Goal: Information Seeking & Learning: Learn about a topic

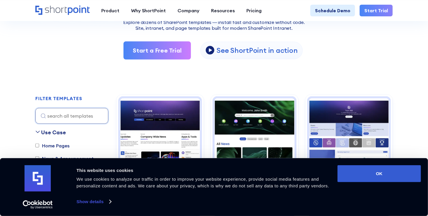
scroll to position [107, 0]
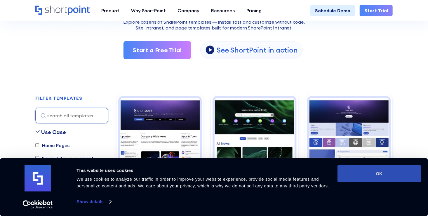
click at [384, 177] on button "OK" at bounding box center [378, 173] width 83 height 17
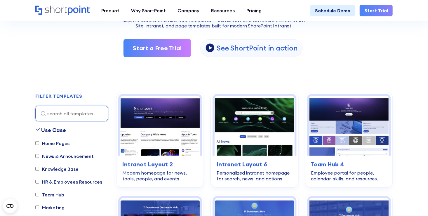
scroll to position [109, 0]
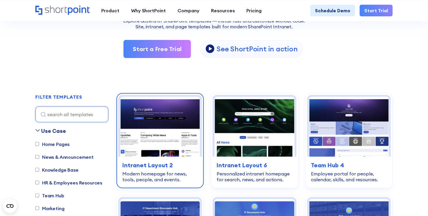
click at [178, 142] on img at bounding box center [160, 127] width 80 height 60
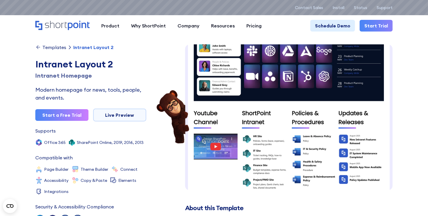
scroll to position [27, 0]
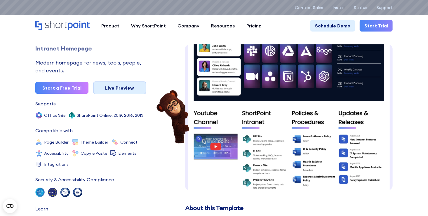
click at [127, 93] on link "Live Preview" at bounding box center [119, 87] width 53 height 13
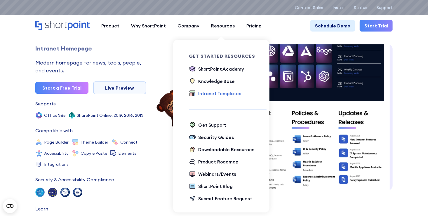
click at [215, 93] on div "Intranet Templates" at bounding box center [219, 93] width 43 height 7
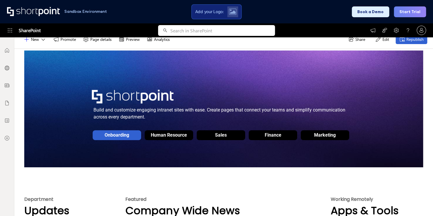
scroll to position [44, 0]
click at [175, 131] on div "Human Resource" at bounding box center [169, 134] width 36 height 6
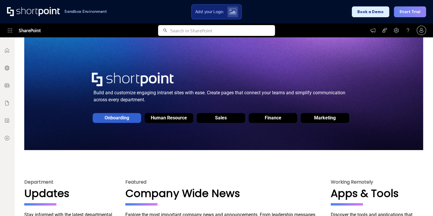
scroll to position [0, 0]
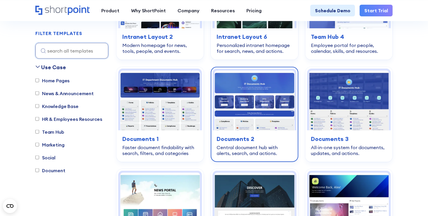
scroll to position [206, 0]
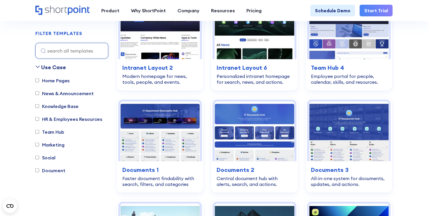
click at [39, 134] on label "Team Hub" at bounding box center [49, 131] width 29 height 7
click at [39, 134] on input "Team Hub" at bounding box center [37, 132] width 4 height 4
checkbox input "true"
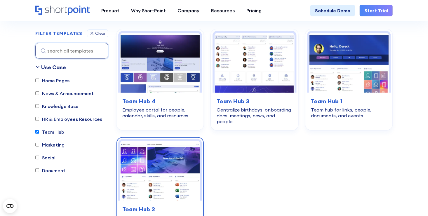
scroll to position [172, 0]
